Goal: Find contact information: Obtain details needed to contact an individual or organization

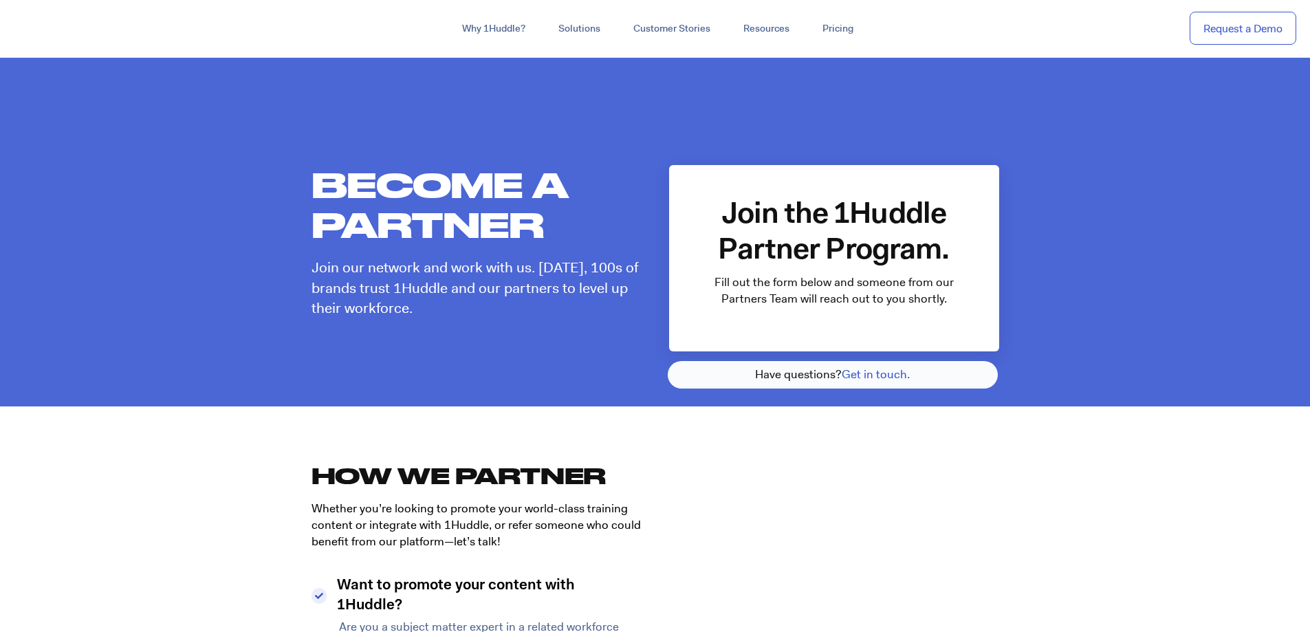
select select "I Want to Promote Content"
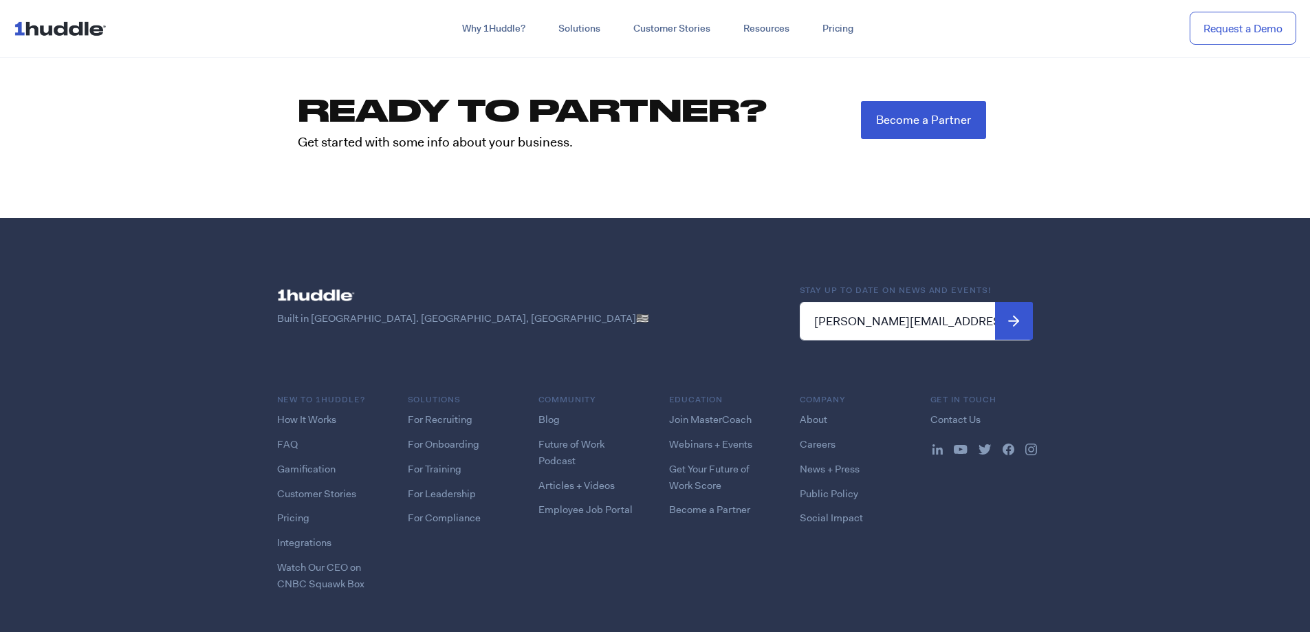
scroll to position [2056, 0]
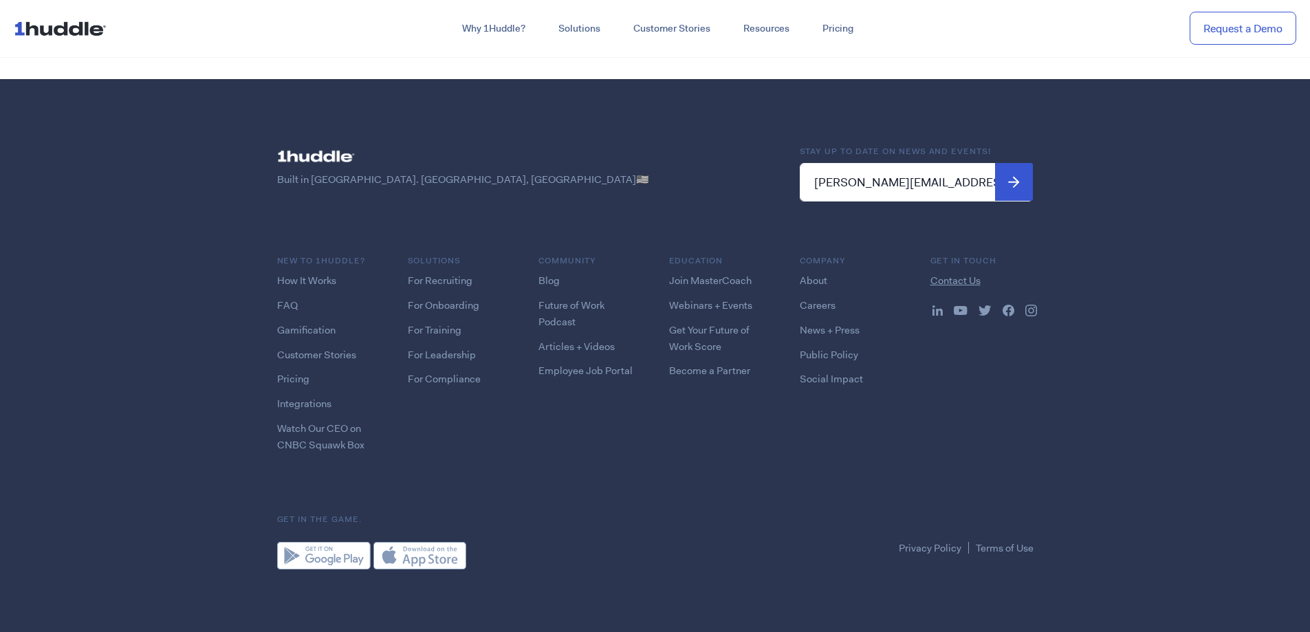
click at [955, 274] on link "Contact Us" at bounding box center [956, 281] width 50 height 14
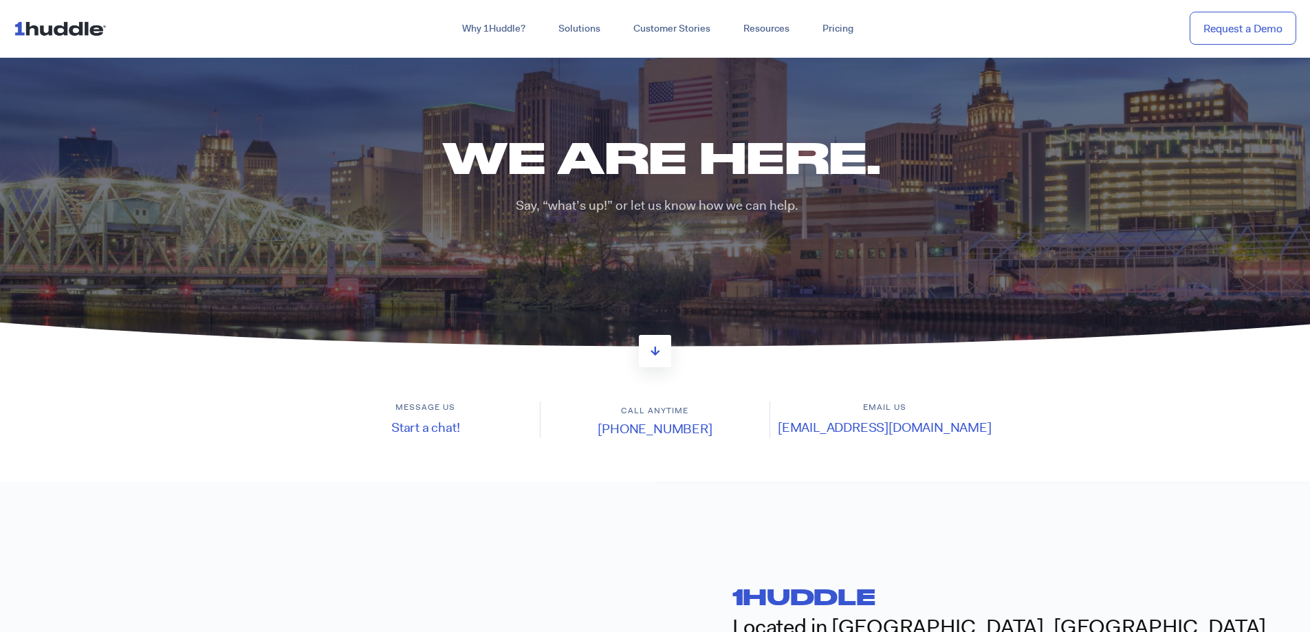
scroll to position [275, 0]
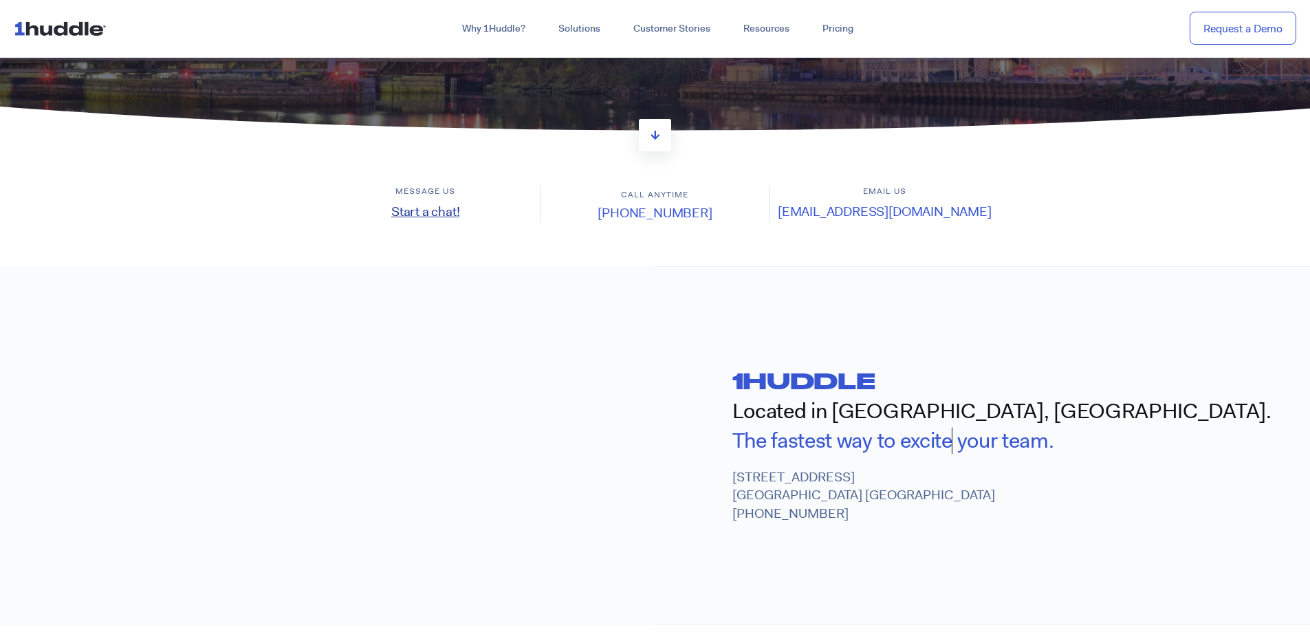
click at [420, 214] on link "Start a chat!" at bounding box center [425, 211] width 69 height 17
click at [426, 210] on link "Start a chat!" at bounding box center [425, 211] width 69 height 17
click at [424, 215] on link "Start a chat!" at bounding box center [425, 211] width 69 height 17
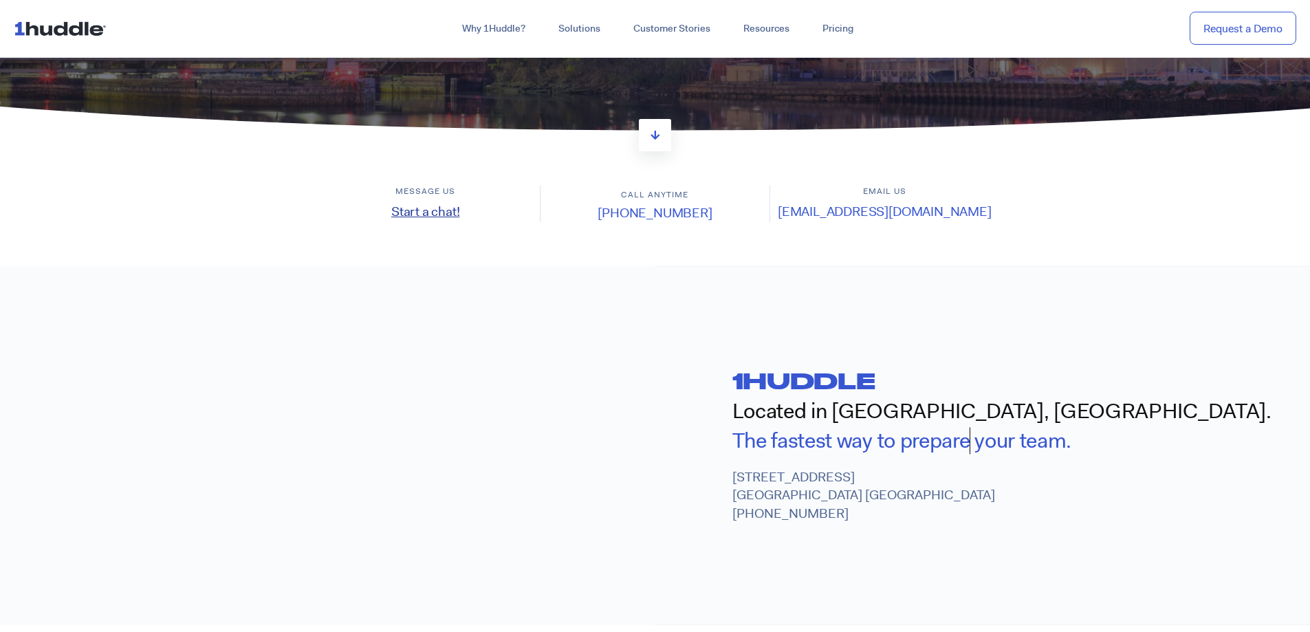
click at [424, 214] on link "Start a chat!" at bounding box center [425, 211] width 69 height 17
click at [427, 213] on link "Start a chat!" at bounding box center [425, 211] width 69 height 17
click at [431, 210] on link "Start a chat!" at bounding box center [425, 211] width 69 height 17
click at [434, 208] on link "Start a chat!" at bounding box center [425, 211] width 69 height 17
click at [437, 205] on link "Start a chat!" at bounding box center [425, 211] width 69 height 17
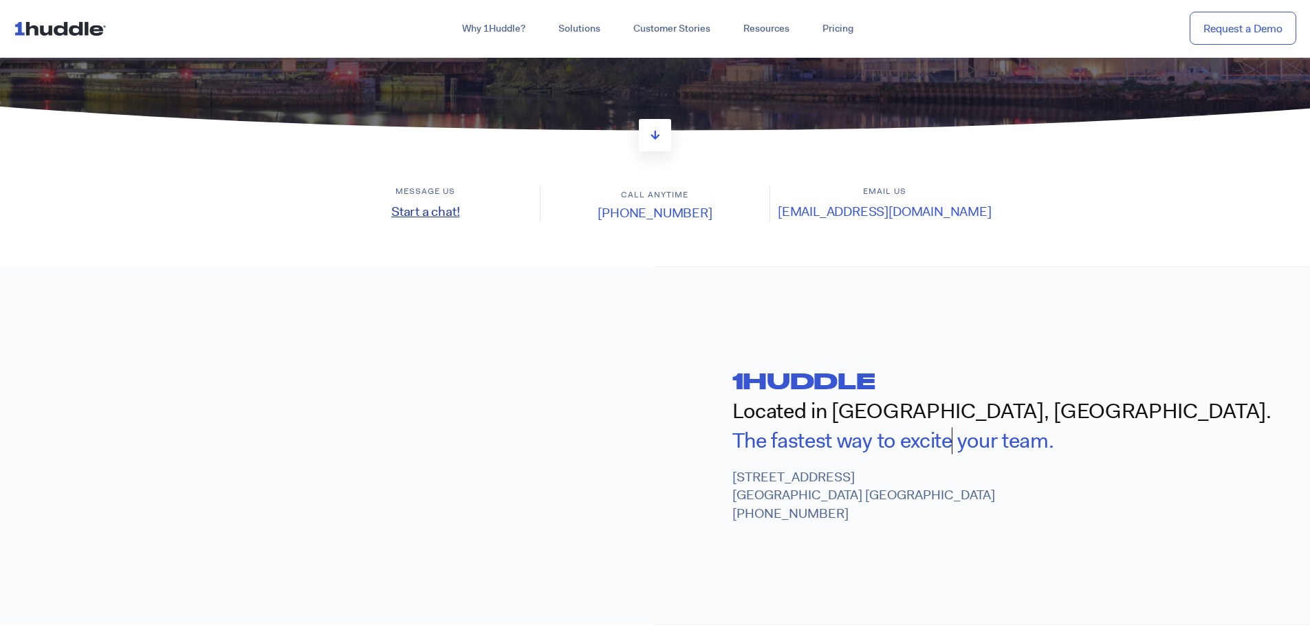
click at [435, 206] on link "Start a chat!" at bounding box center [425, 211] width 69 height 17
click at [900, 212] on link "support@1huddle.co" at bounding box center [885, 211] width 214 height 17
